Goal: Contribute content: Add original content to the website for others to see

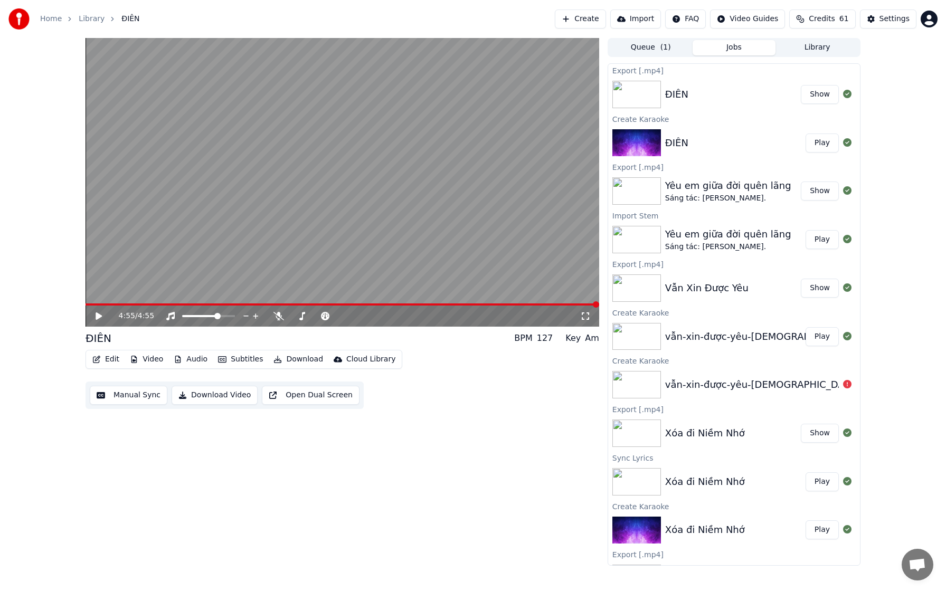
click at [458, 18] on button "Create" at bounding box center [580, 19] width 51 height 19
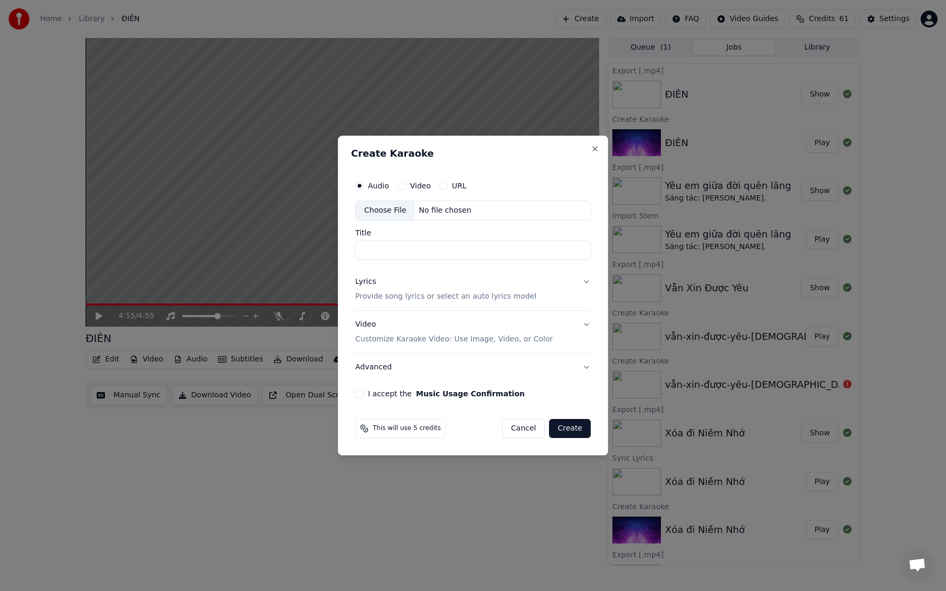
click at [379, 213] on div "Choose File" at bounding box center [385, 210] width 59 height 19
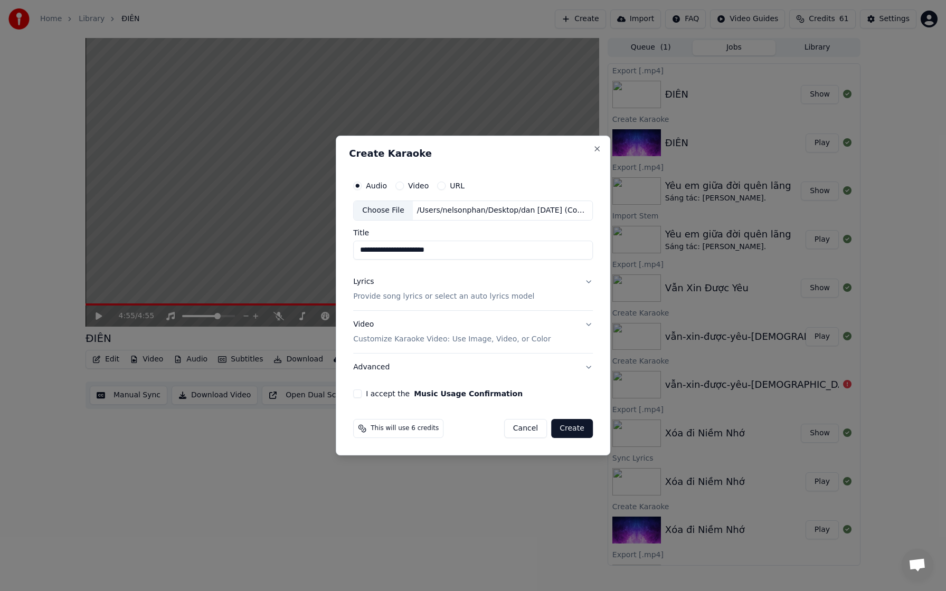
click at [458, 242] on input "**********" at bounding box center [473, 250] width 240 height 19
type input "*"
type input "******"
click at [458, 242] on button "Lyrics Provide song lyrics or select an auto lyrics model" at bounding box center [473, 289] width 240 height 42
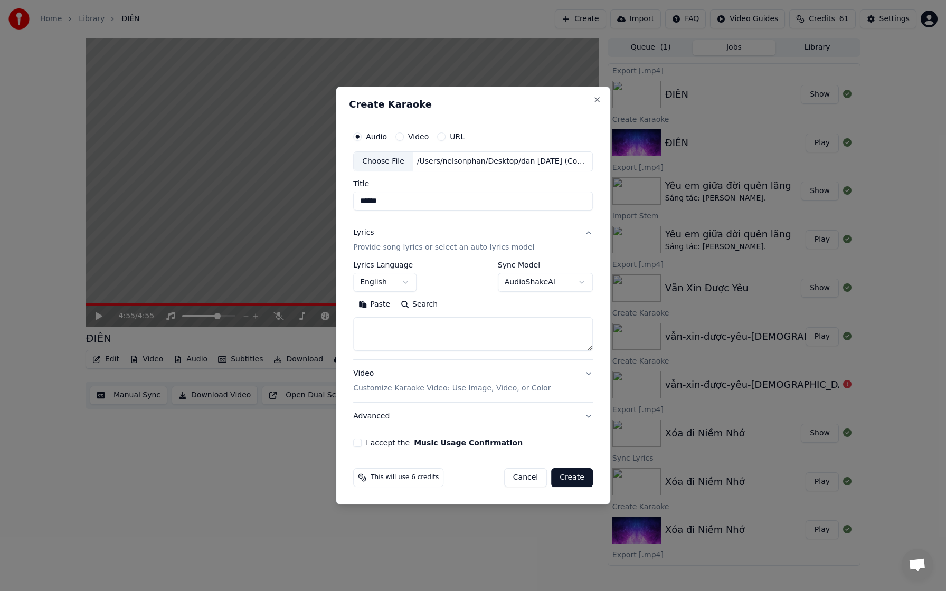
click at [378, 242] on button "Paste" at bounding box center [374, 304] width 42 height 17
click at [395, 242] on textarea at bounding box center [471, 334] width 237 height 34
click at [458, 242] on textarea at bounding box center [471, 334] width 237 height 34
click at [402, 242] on textarea at bounding box center [471, 334] width 237 height 34
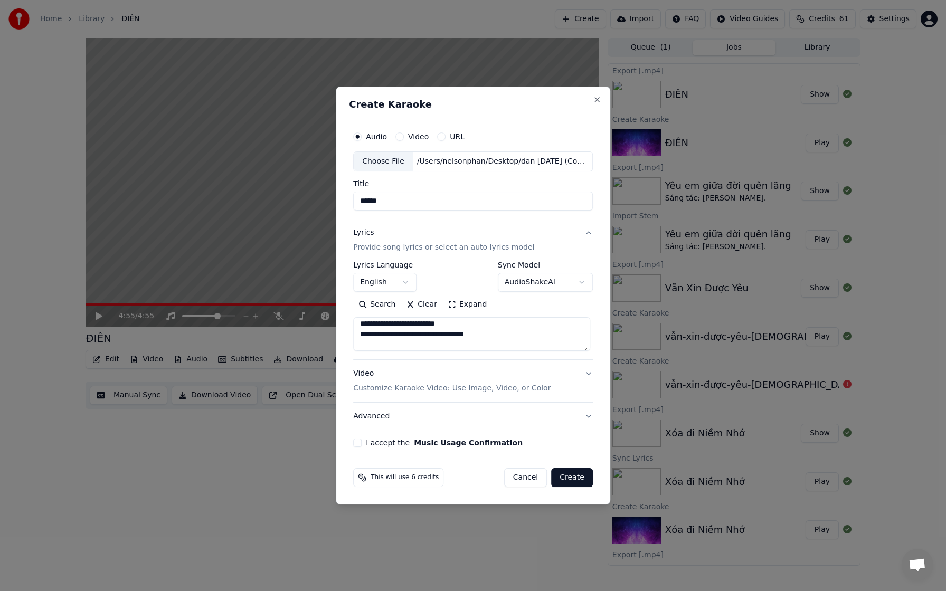
scroll to position [151, 0]
click at [419, 242] on textarea at bounding box center [471, 334] width 237 height 34
click at [413, 242] on textarea at bounding box center [471, 334] width 237 height 34
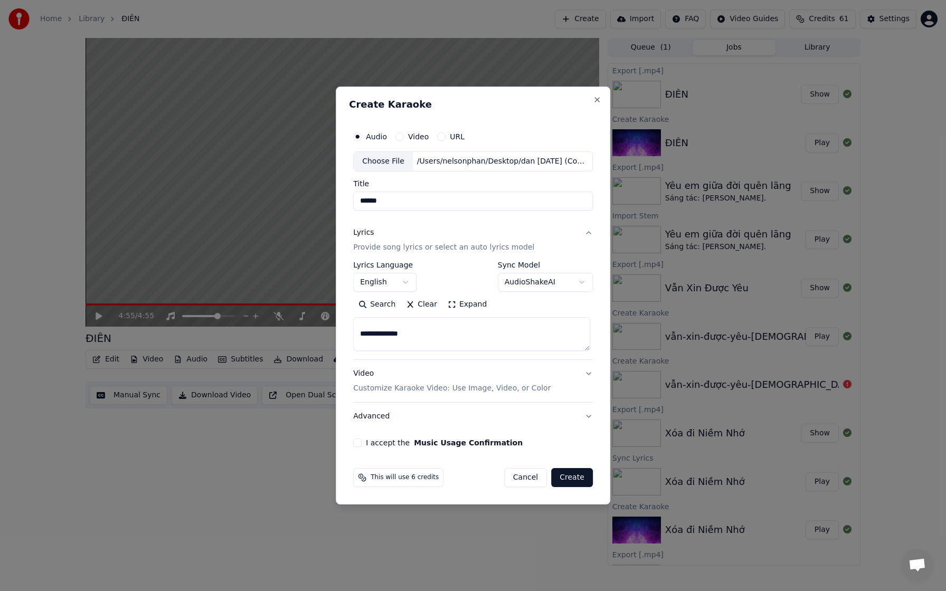
click at [427, 242] on textarea at bounding box center [471, 334] width 237 height 34
click at [428, 242] on textarea at bounding box center [471, 334] width 237 height 34
click at [412, 242] on textarea at bounding box center [471, 334] width 237 height 34
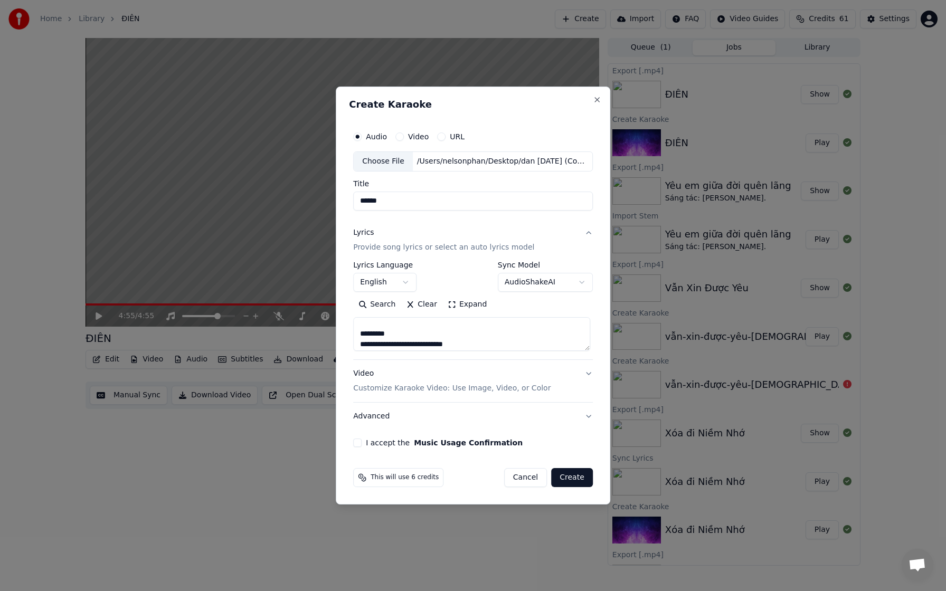
click at [411, 242] on textarea at bounding box center [471, 334] width 237 height 34
type textarea "**********"
click at [362, 242] on div "Video Customize Karaoke Video: Use Image, Video, or Color" at bounding box center [451, 381] width 197 height 25
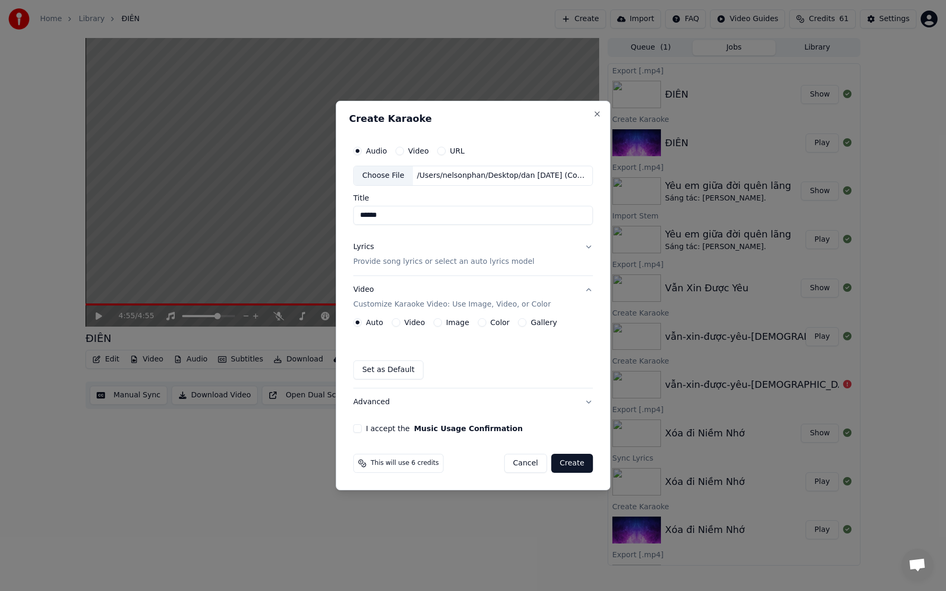
click at [399, 242] on button "Video" at bounding box center [396, 322] width 8 height 8
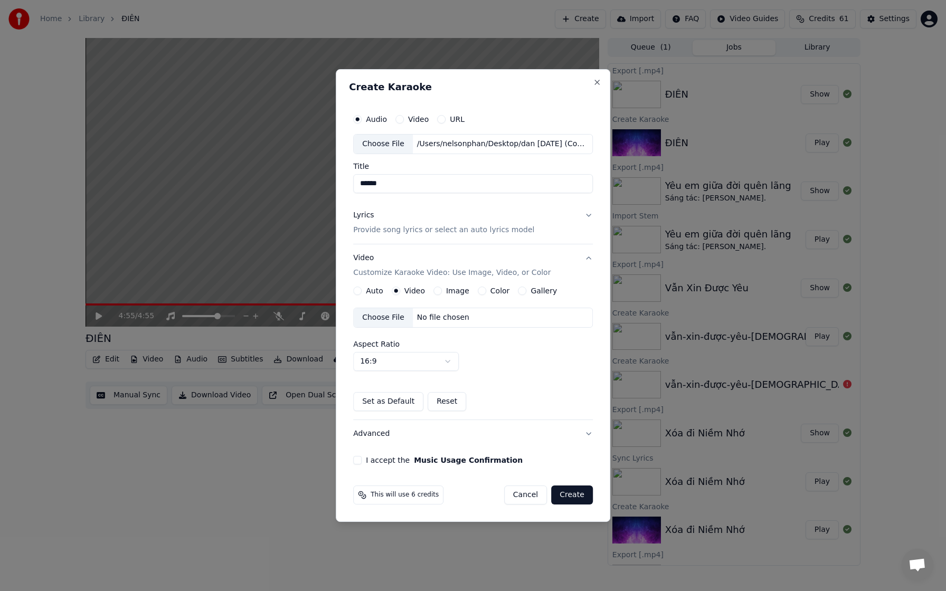
click at [380, 242] on div "Choose File" at bounding box center [383, 317] width 59 height 19
click at [359, 242] on button "I accept the Music Usage Confirmation" at bounding box center [357, 460] width 8 height 8
click at [458, 242] on button "Create" at bounding box center [572, 495] width 42 height 19
